Goal: Check status: Check status

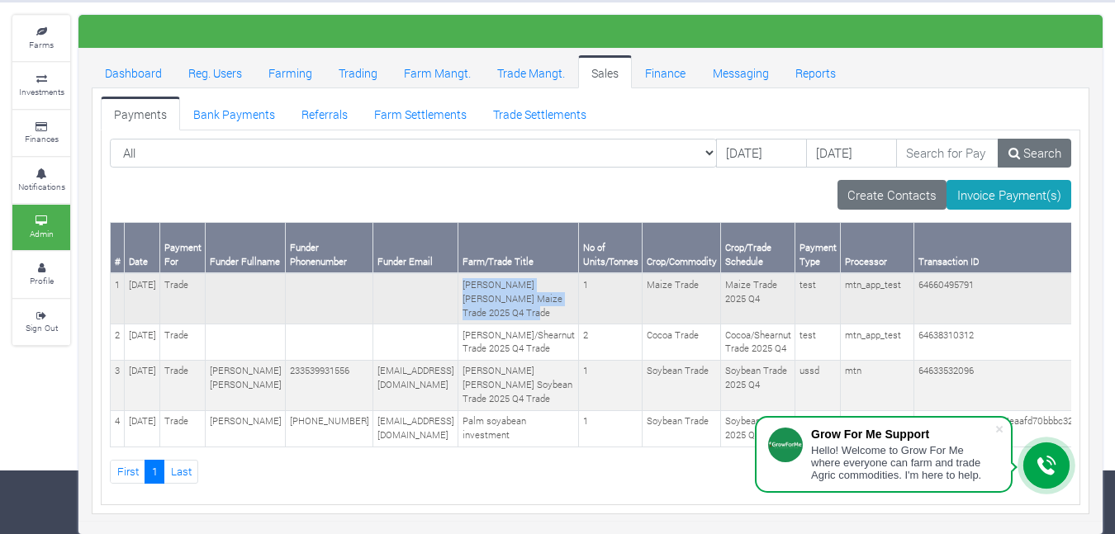
drag, startPoint x: 503, startPoint y: 229, endPoint x: 447, endPoint y: 177, distance: 76.5
click at [447, 273] on tr "1 10th Sep 2025 Trade HARRY KWEKU KRAMPA SACKEY Maize Trade 2025 Q4 Trade 1 Mai…" at bounding box center [734, 298] width 1247 height 50
click at [519, 273] on td "[PERSON_NAME] [PERSON_NAME] Maize Trade 2025 Q4 Trade" at bounding box center [518, 298] width 121 height 50
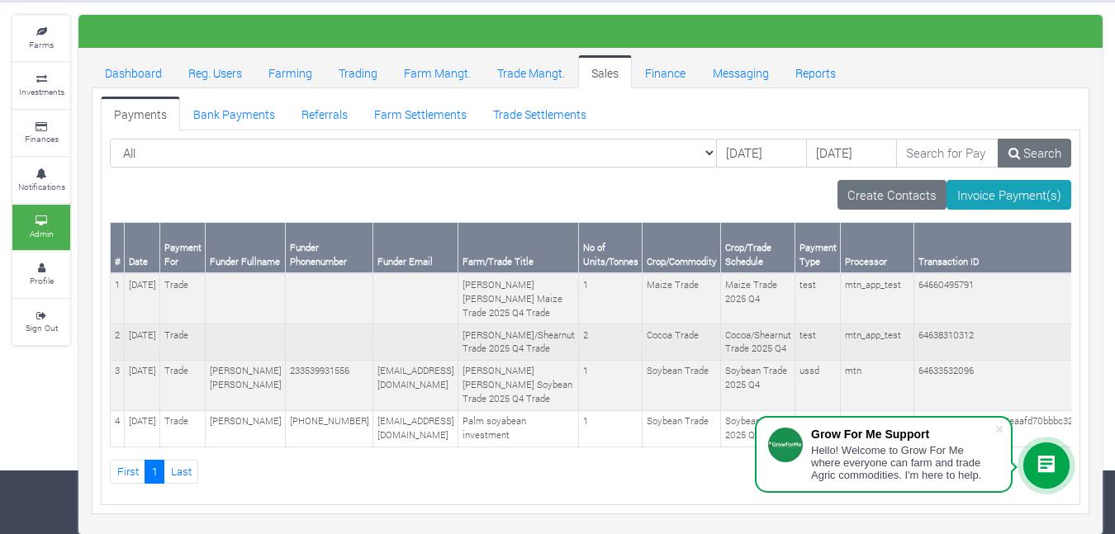
drag, startPoint x: 502, startPoint y: 306, endPoint x: 459, endPoint y: 253, distance: 68.1
click at [459, 324] on tr "2 09th Sep 2025 Trade HYRAT MOHAMMED Cocoa/Shearnut Trade 2025 Q4 Trade 2 Cocoa…" at bounding box center [734, 342] width 1247 height 36
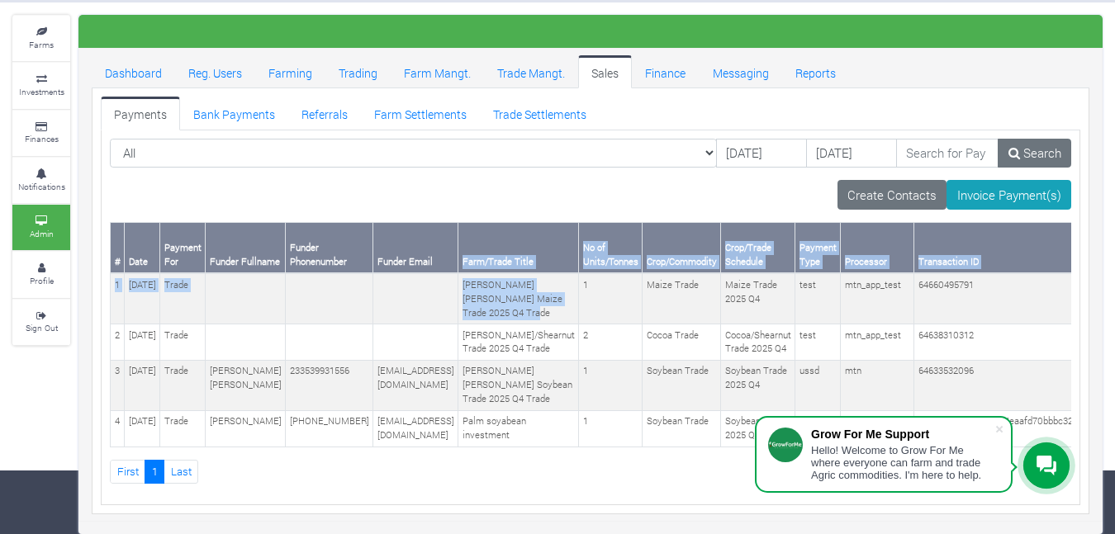
drag, startPoint x: 503, startPoint y: 226, endPoint x: 446, endPoint y: 159, distance: 87.9
click at [446, 222] on table "# Date Payment For Funder Fullname Funder Phonenumber Funder Email Farm/Trade T…" at bounding box center [734, 334] width 1248 height 225
click at [458, 273] on td at bounding box center [415, 298] width 85 height 50
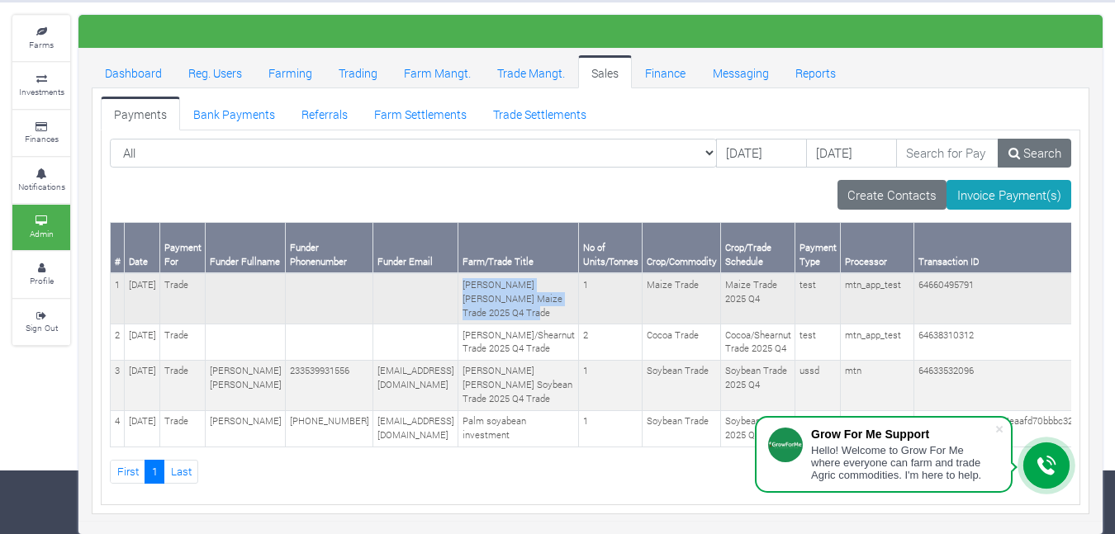
drag, startPoint x: 477, startPoint y: 174, endPoint x: 546, endPoint y: 233, distance: 90.2
click at [546, 273] on td "[PERSON_NAME] [PERSON_NAME] Maize Trade 2025 Q4 Trade" at bounding box center [518, 298] width 121 height 50
